Goal: Communication & Community: Ask a question

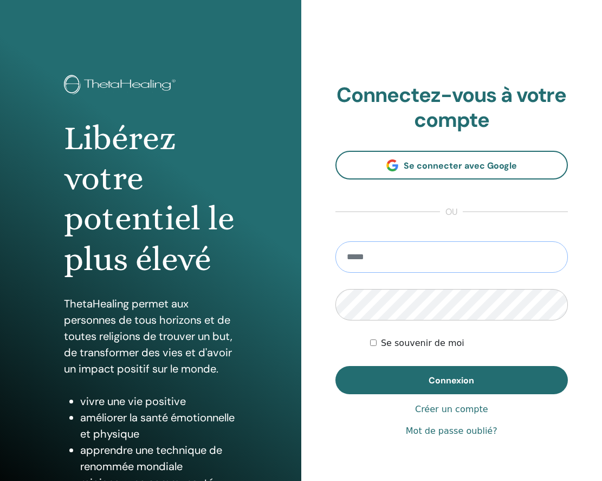
type input "**********"
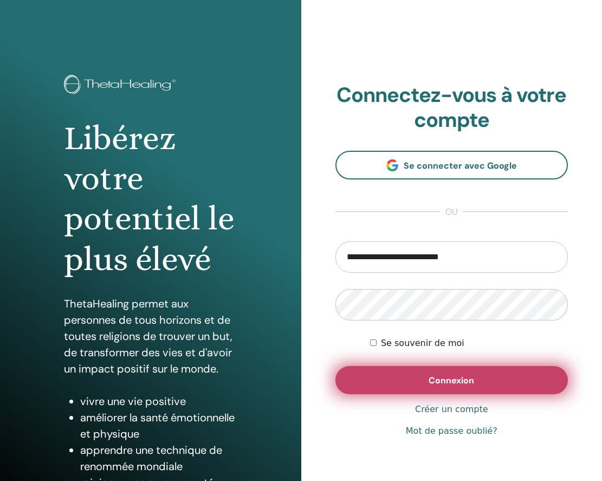
click at [510, 380] on button "Connexion" at bounding box center [451, 380] width 233 height 28
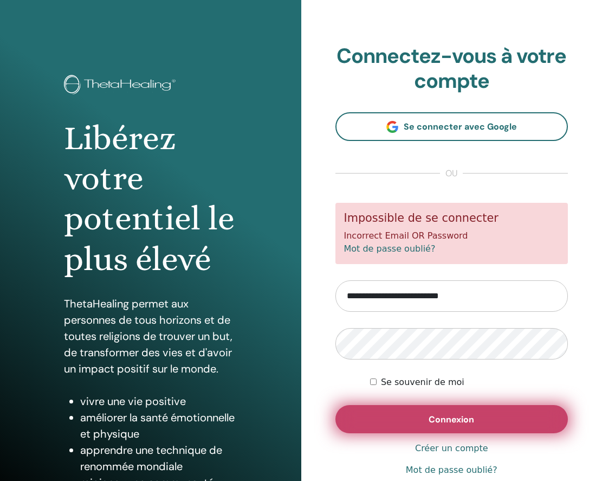
click at [434, 417] on span "Connexion" at bounding box center [452, 418] width 46 height 11
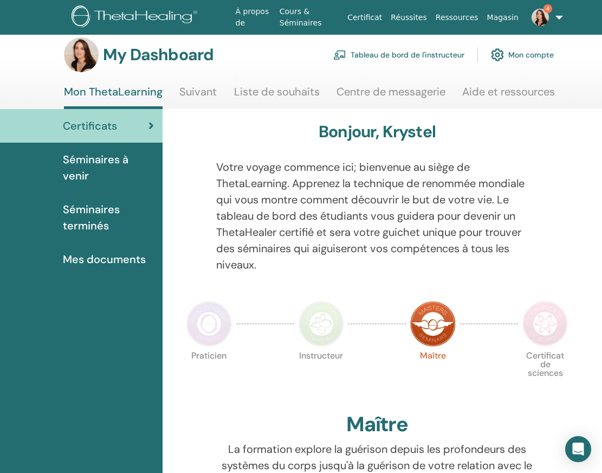
scroll to position [9, 0]
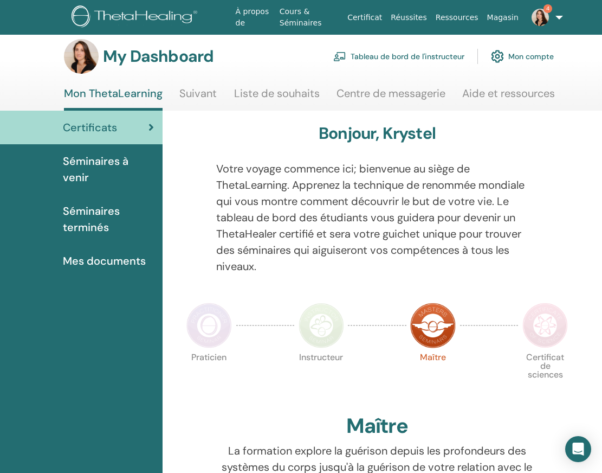
click at [399, 57] on link "Tableau de bord de l'instructeur" at bounding box center [398, 56] width 131 height 24
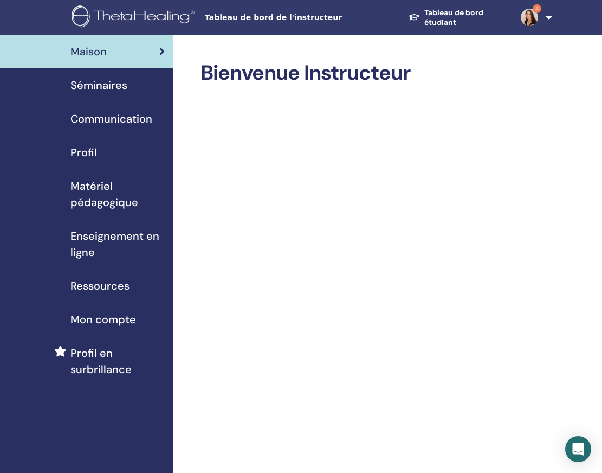
click at [100, 148] on div "Profil" at bounding box center [87, 152] width 156 height 16
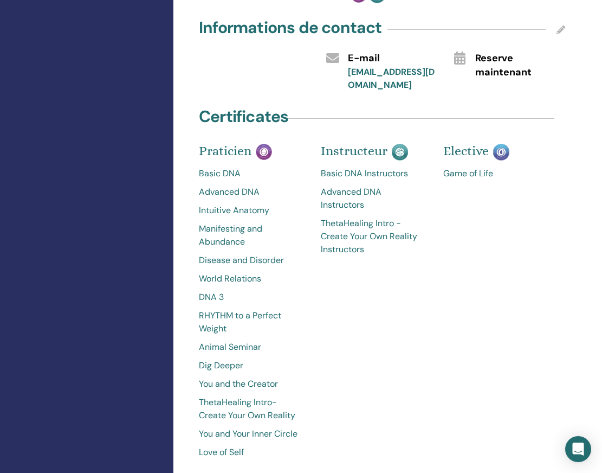
scroll to position [418, 0]
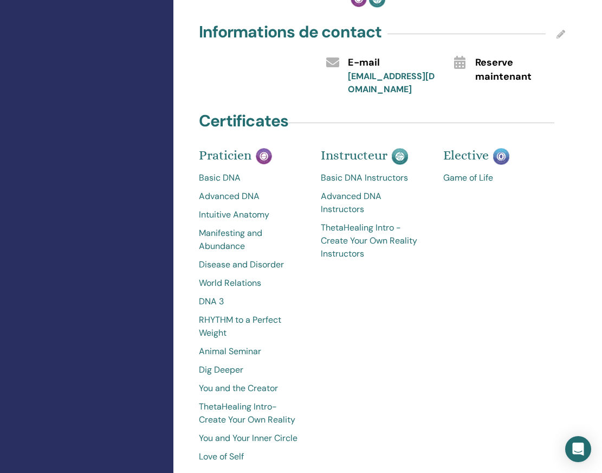
click at [467, 171] on link "Game of Life" at bounding box center [496, 177] width 106 height 13
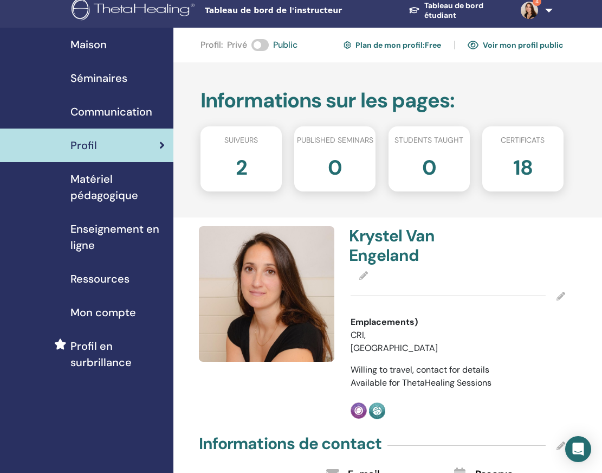
scroll to position [0, 0]
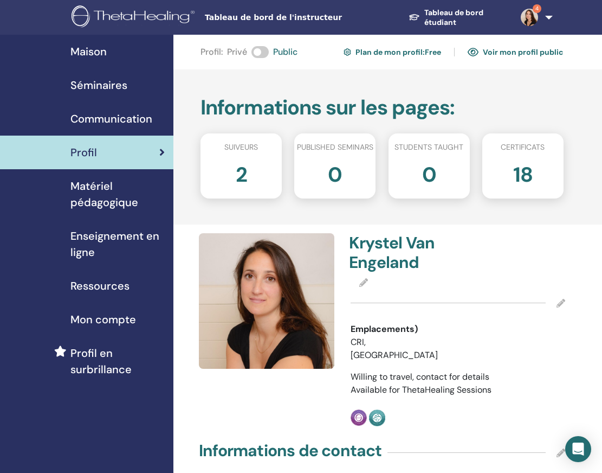
click at [113, 83] on span "Séminaires" at bounding box center [98, 85] width 57 height 16
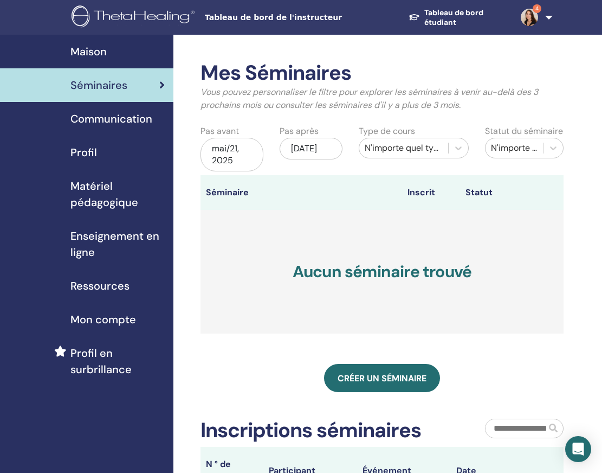
click at [442, 16] on link "Tableau de bord étudiant" at bounding box center [456, 18] width 112 height 30
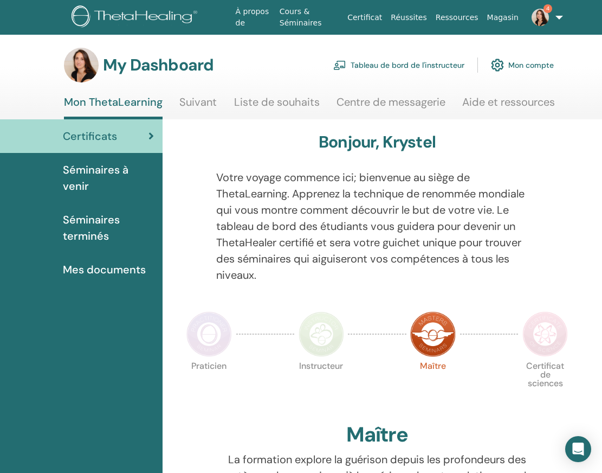
click at [114, 272] on span "Mes documents" at bounding box center [104, 269] width 83 height 16
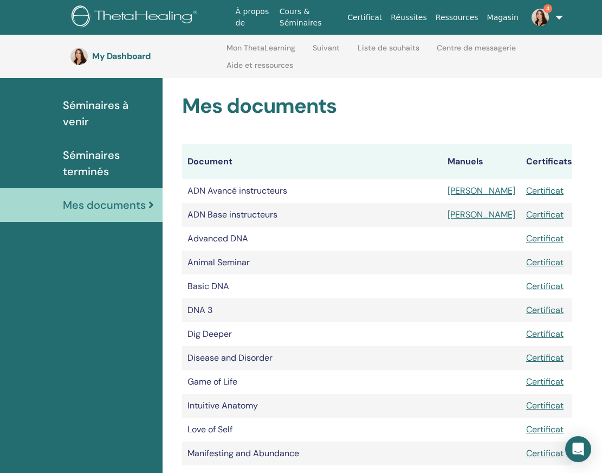
scroll to position [100, 0]
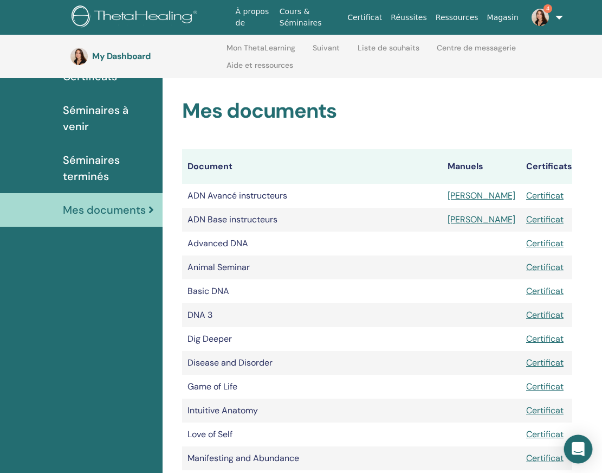
click at [579, 451] on icon "Open Intercom Messenger" at bounding box center [578, 449] width 14 height 14
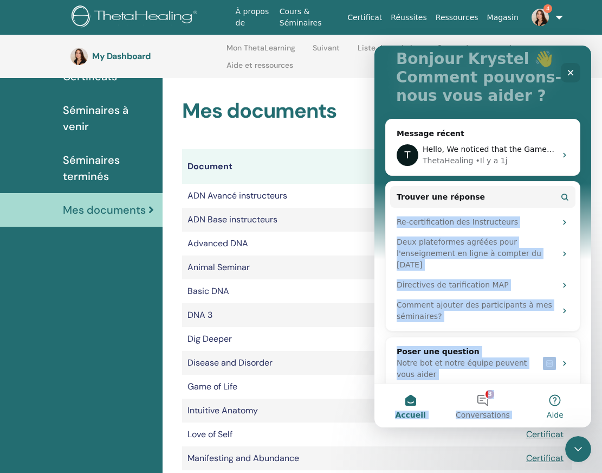
scroll to position [84, 0]
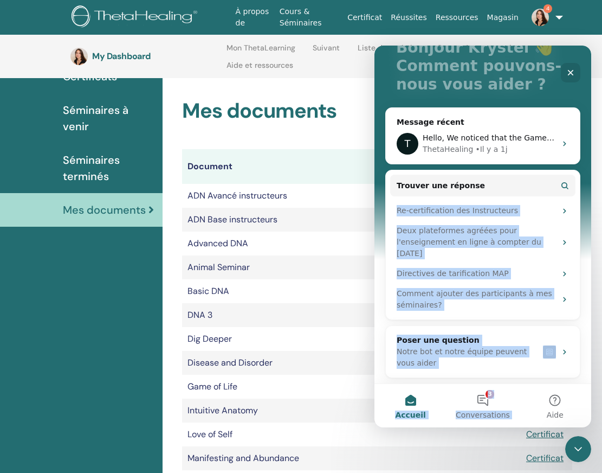
drag, startPoint x: 585, startPoint y: 267, endPoint x: 586, endPoint y: 382, distance: 114.4
click at [586, 382] on div "T Bonjour Krystel 👋 Comment pouvons-nous vous aider ? Message récent T Hello, W…" at bounding box center [482, 215] width 217 height 338
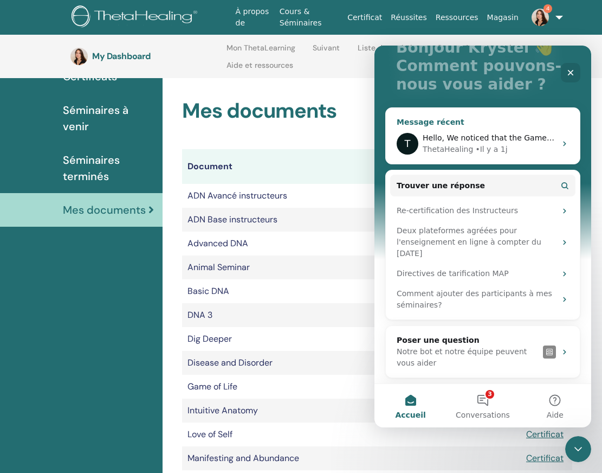
click at [560, 145] on icon "Intercom Messenger" at bounding box center [564, 143] width 9 height 9
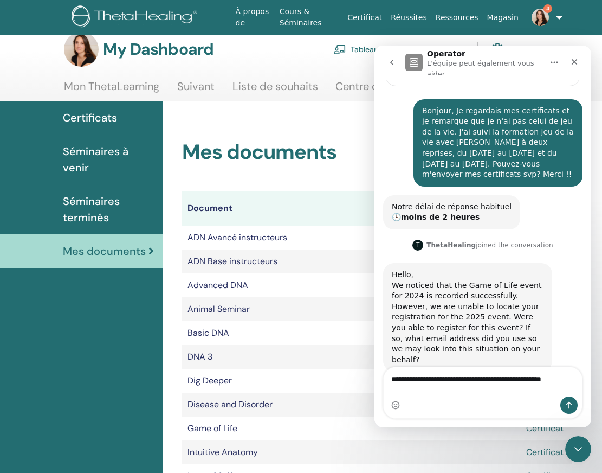
scroll to position [130, 0]
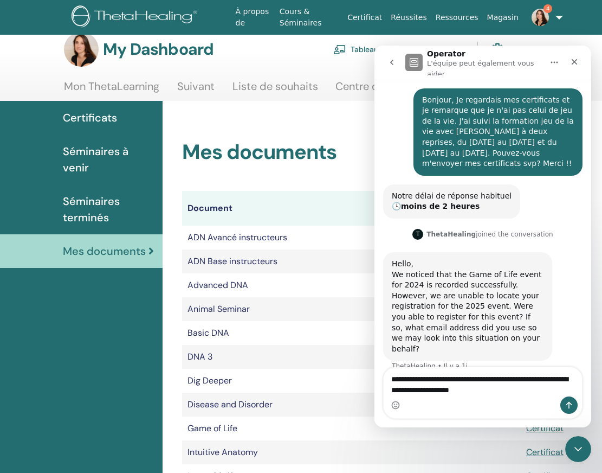
type textarea "**********"
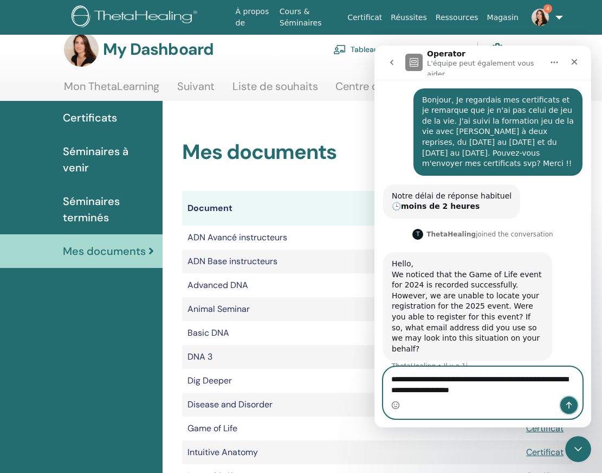
click at [568, 406] on icon "Envoyer un message…" at bounding box center [569, 404] width 9 height 9
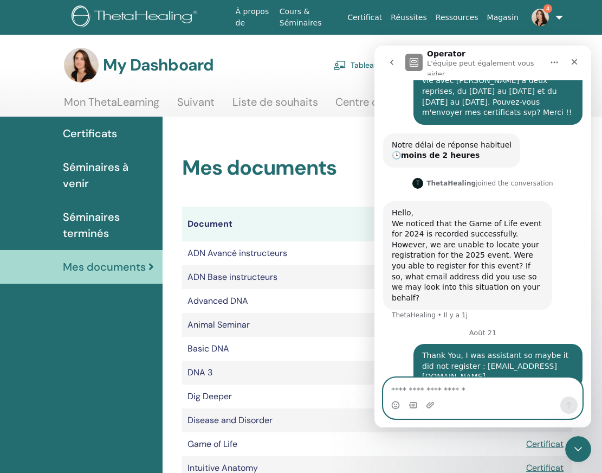
scroll to position [201, 0]
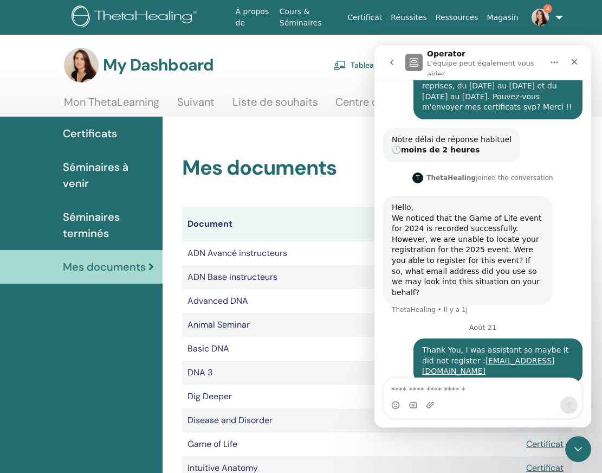
click at [537, 20] on img at bounding box center [540, 17] width 17 height 17
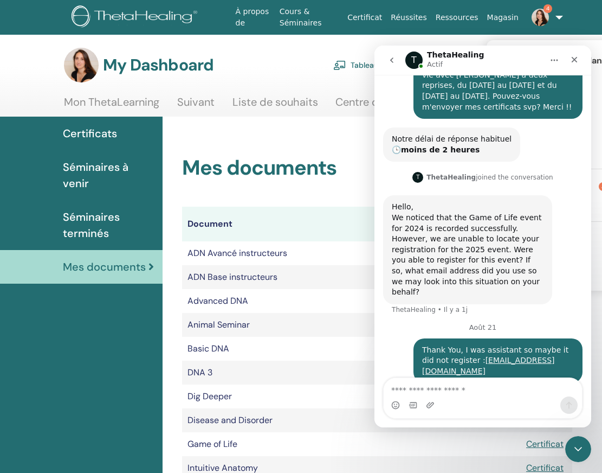
click at [599, 189] on span "4" at bounding box center [603, 186] width 9 height 9
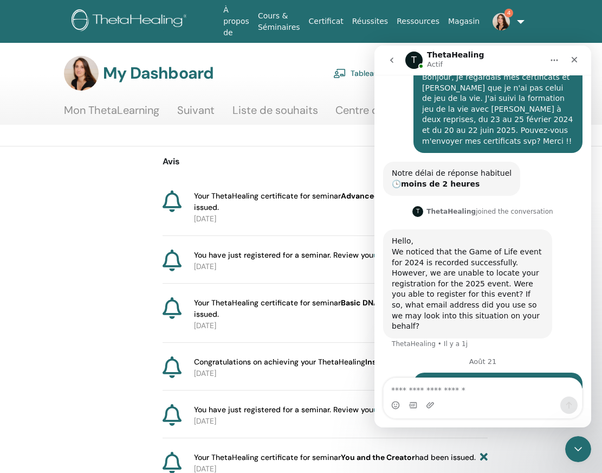
scroll to position [197, 0]
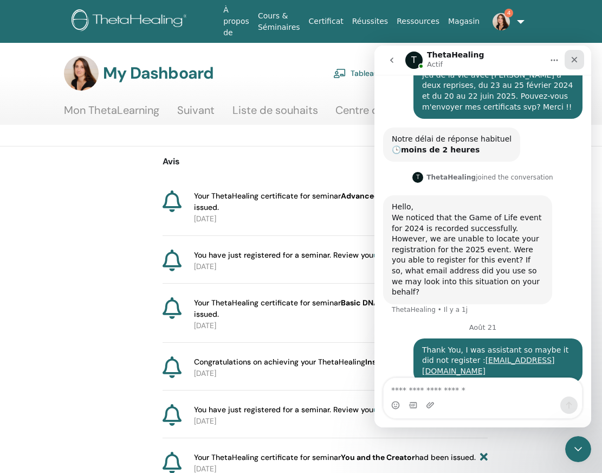
click at [576, 60] on icon "Fermer" at bounding box center [574, 59] width 9 height 9
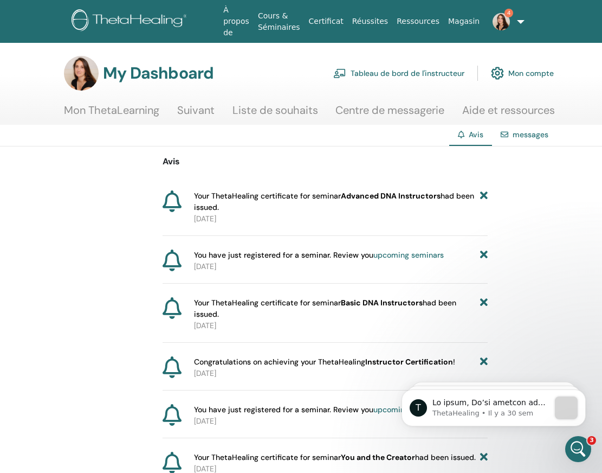
scroll to position [0, 0]
